Goal: Task Accomplishment & Management: Manage account settings

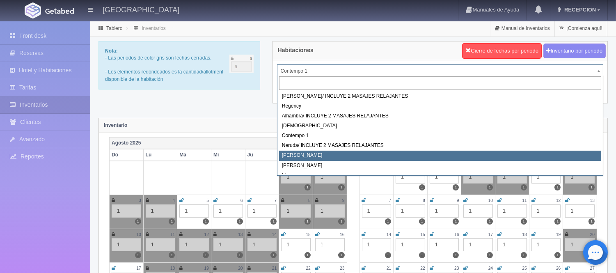
select select "723"
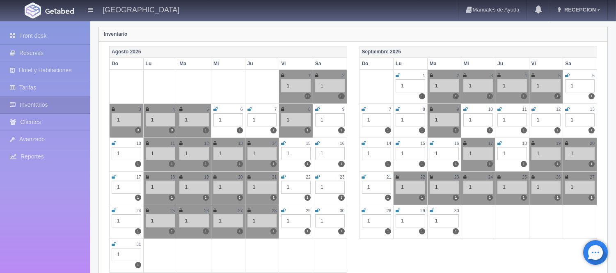
scroll to position [46, 0]
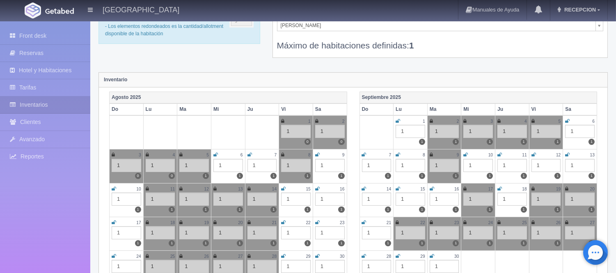
click at [497, 189] on icon at bounding box center [499, 188] width 5 height 5
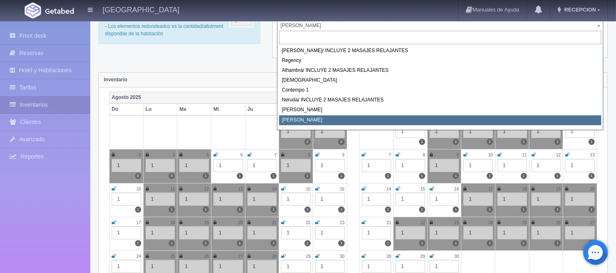
select select "724"
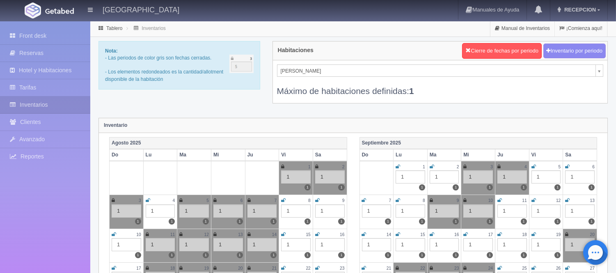
scroll to position [46, 0]
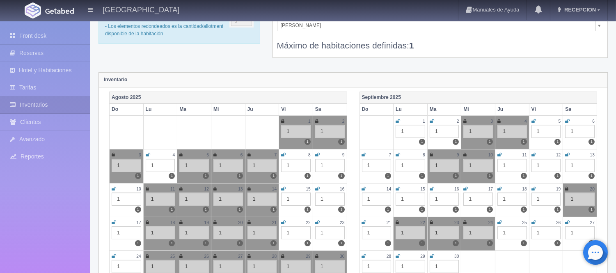
click at [498, 154] on icon at bounding box center [499, 154] width 5 height 5
